Goal: Task Accomplishment & Management: Complete application form

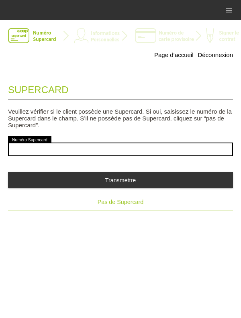
click at [130, 205] on span "Pas de Supercard" at bounding box center [121, 202] width 46 height 6
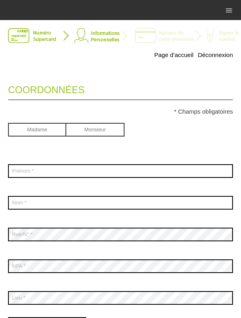
click at [21, 132] on input "radio" at bounding box center [37, 129] width 58 height 12
radio input "true"
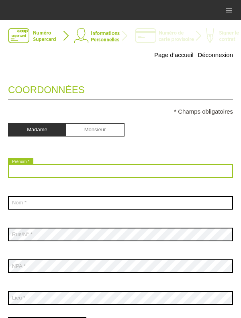
click at [149, 171] on input "text" at bounding box center [120, 171] width 225 height 14
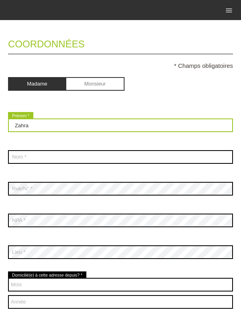
scroll to position [58, 0]
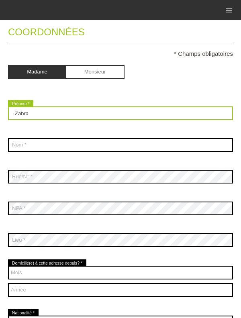
type input "Zahra"
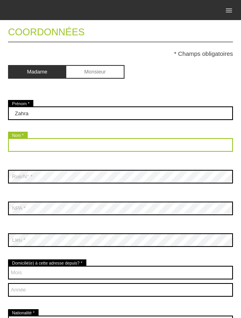
click at [144, 147] on input "text" at bounding box center [120, 145] width 225 height 14
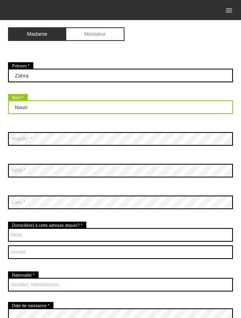
scroll to position [101, 0]
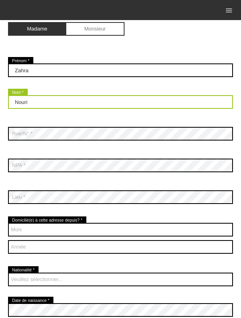
type input "Nouri"
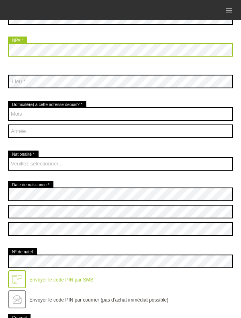
scroll to position [218, 0]
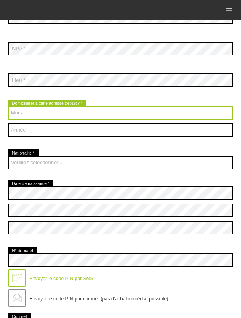
click at [171, 113] on select "Mois 01 02 03 04 05 06 07 08 09 10 11 12" at bounding box center [120, 113] width 225 height 14
select select "07"
click at [8, 107] on select "Mois 01 02 03 04 05 06 07 08 09 10 11 12" at bounding box center [120, 113] width 225 height 14
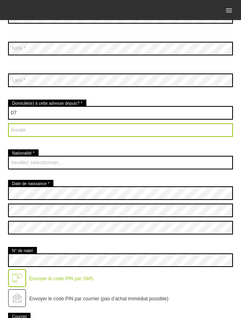
click at [24, 137] on select "Année 2025 2024 2023 2022 2021 2020 2019 2018 2017 2016" at bounding box center [120, 130] width 225 height 14
select select "2020"
click at [8, 124] on select "Année 2025 2024 2023 2022 2021 2020 2019 2018 2017 2016" at bounding box center [120, 130] width 225 height 14
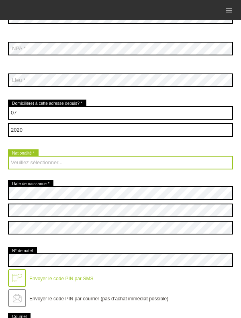
click at [37, 167] on select "Veuillez sélectionner... Suisse Allemagne Autriche Liechtenstein ------------ A…" at bounding box center [120, 163] width 225 height 14
select select "AF"
click at [8, 156] on select "Veuillez sélectionner... Suisse Allemagne Autriche Liechtenstein ------------ A…" at bounding box center [120, 163] width 225 height 14
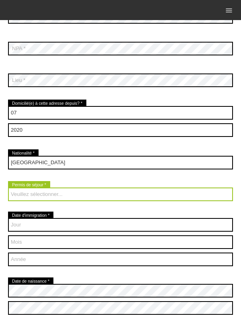
click at [41, 199] on select "Veuillez sélectionner... C B B - Statut de réfugié Autre" at bounding box center [120, 195] width 225 height 14
click at [8, 188] on select "Veuillez sélectionner... C B B - Statut de réfugié Autre" at bounding box center [120, 195] width 225 height 14
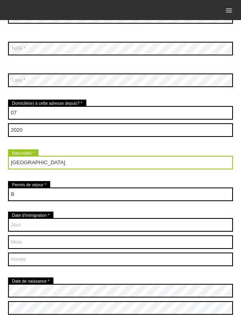
click at [191, 167] on select "Veuillez sélectionner... Suisse Allemagne Autriche Liechtenstein ------------ A…" at bounding box center [120, 163] width 225 height 14
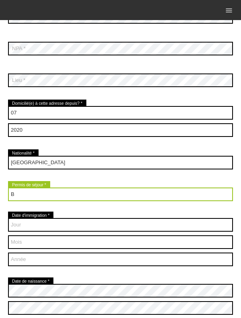
click at [177, 198] on select "Veuillez sélectionner... C B B - Statut de réfugié Autre" at bounding box center [120, 195] width 225 height 14
select select "BF"
click at [8, 188] on select "Veuillez sélectionner... C B B - Statut de réfugié Autre" at bounding box center [120, 195] width 225 height 14
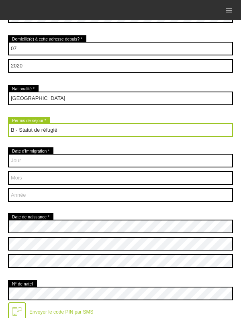
scroll to position [283, 0]
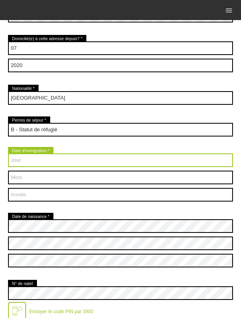
click at [22, 163] on select "Jour 01 02 03 04 05 06 07 08 09 10 11 12 13 14 15 16 17" at bounding box center [120, 161] width 225 height 14
select select "14"
click at [8, 154] on select "Jour 01 02 03 04 05 06 07 08 09 10 11 12 13 14 15 16 17" at bounding box center [120, 161] width 225 height 14
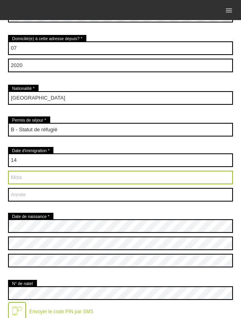
click at [124, 180] on select "Mois 01 02 03 04 05 06 07 08 09 10 11 12" at bounding box center [120, 178] width 225 height 14
select select "12"
click at [8, 171] on select "Mois 01 02 03 04 05 06 07 08 09 10 11 12" at bounding box center [120, 178] width 225 height 14
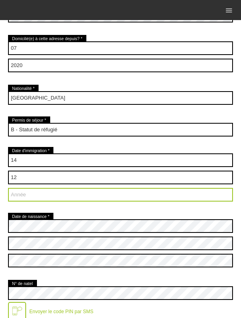
click at [125, 198] on select "Année 2025 2024 2023 2022 2021 2020 2019 2018 2017 2016" at bounding box center [120, 195] width 225 height 14
select select "2019"
click at [8, 189] on select "Année 2025 2024 2023 2022 2021 2020 2019 2018 2017 2016" at bounding box center [120, 195] width 225 height 14
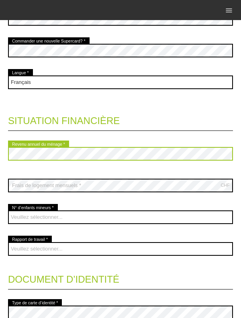
scroll to position [630, 0]
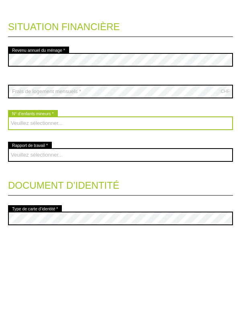
click at [180, 211] on select "Veuillez sélectionner... 0 1 2 3 4 5 6 7 8 9" at bounding box center [120, 211] width 225 height 14
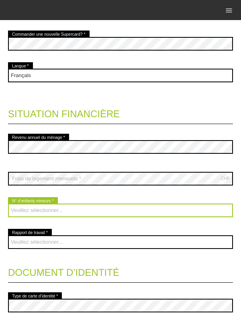
select select "3"
click at [8, 205] on select "Veuillez sélectionner... 0 1 2 3 4 5 6 7 8 9" at bounding box center [120, 211] width 225 height 14
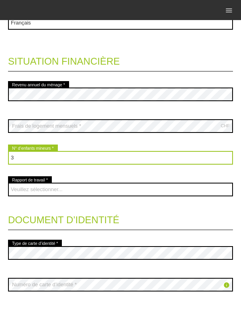
scroll to position [683, 0]
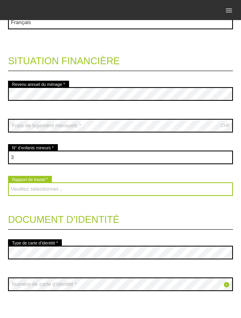
click at [32, 193] on select "Veuillez sélectionner... A durée indéterminée A durée déterminée Apprenti/étudi…" at bounding box center [120, 189] width 225 height 14
select select "UNLIMITED"
click at [8, 183] on select "Veuillez sélectionner... A durée indéterminée A durée déterminée Apprenti/étudi…" at bounding box center [120, 189] width 225 height 14
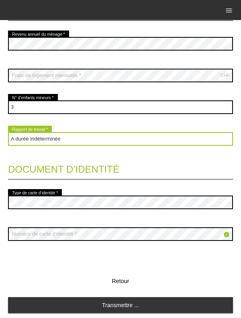
scroll to position [746, 0]
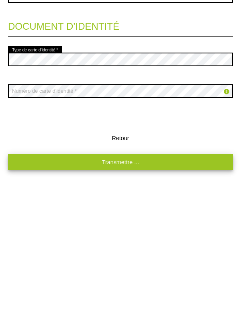
click at [169, 293] on link "Transmettre ..." at bounding box center [120, 292] width 225 height 16
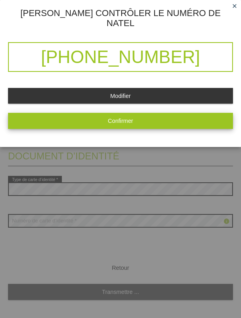
click at [195, 116] on button "Confirmer" at bounding box center [120, 121] width 225 height 16
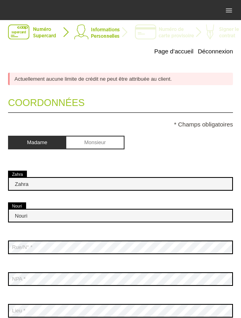
scroll to position [0, 0]
